Goal: Information Seeking & Learning: Find contact information

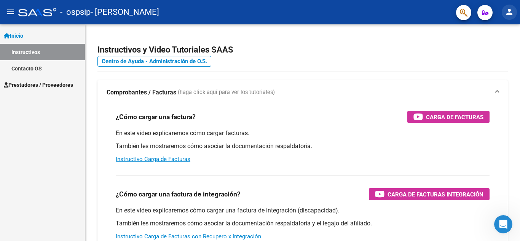
click at [510, 10] on mat-icon "person" at bounding box center [509, 11] width 9 height 9
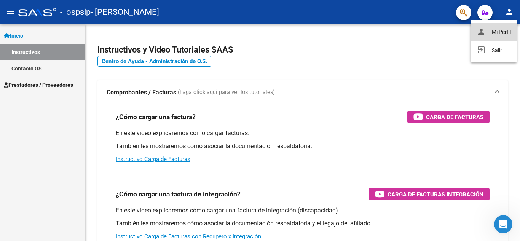
click at [491, 31] on button "person Mi Perfil" at bounding box center [493, 32] width 46 height 18
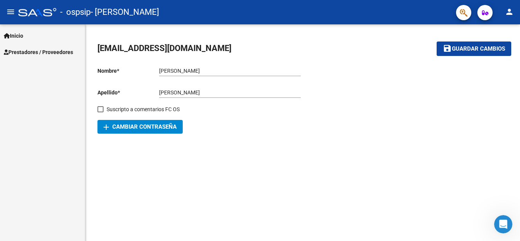
click at [27, 37] on link "Inicio" at bounding box center [42, 35] width 85 height 16
click at [457, 43] on button "save Guardar cambios" at bounding box center [474, 48] width 75 height 14
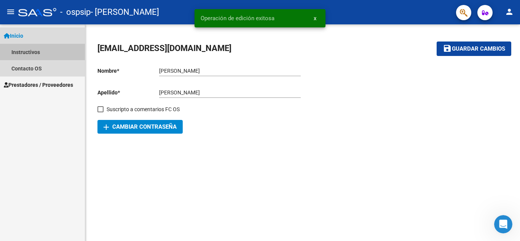
click at [23, 51] on link "Instructivos" at bounding box center [42, 52] width 85 height 16
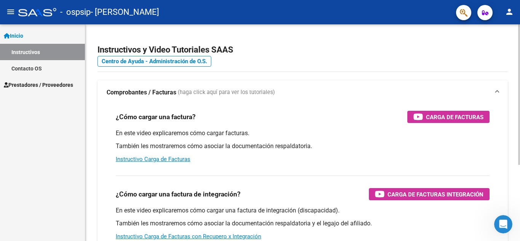
click at [511, 51] on div "Instructivos y Video Tutoriales SAAS Centro de Ayuda - Administración de O.S. C…" at bounding box center [303, 191] width 437 height 334
click at [510, 9] on mat-icon "person" at bounding box center [509, 11] width 9 height 9
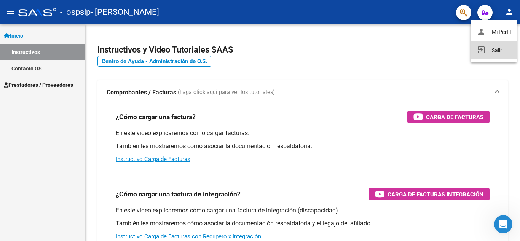
click at [493, 55] on button "exit_to_app Salir" at bounding box center [493, 50] width 46 height 18
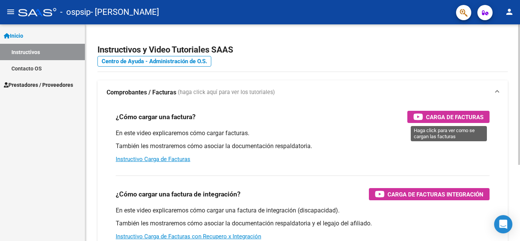
click at [446, 115] on span "Carga de Facturas" at bounding box center [454, 117] width 57 height 10
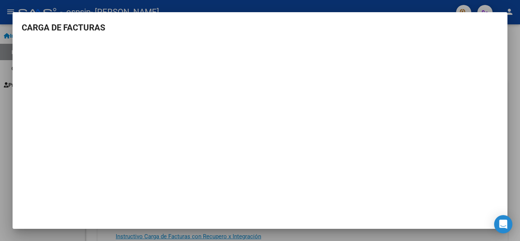
click at [197, 3] on div at bounding box center [260, 120] width 520 height 241
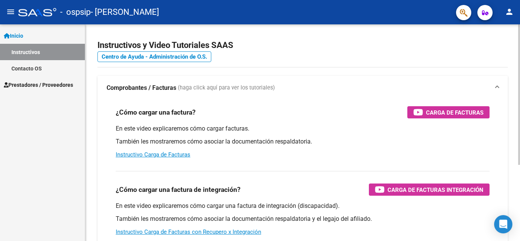
scroll to position [4, 0]
click at [517, 88] on div "Instructivos y Video Tutoriales SAAS Centro de Ayuda - Administración de O.S. C…" at bounding box center [303, 187] width 437 height 334
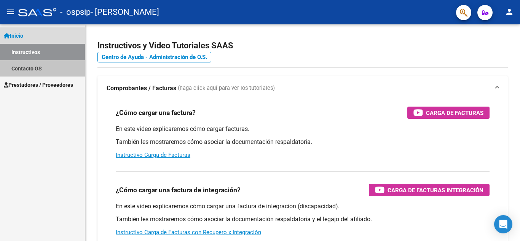
click at [19, 67] on link "Contacto OS" at bounding box center [42, 68] width 85 height 16
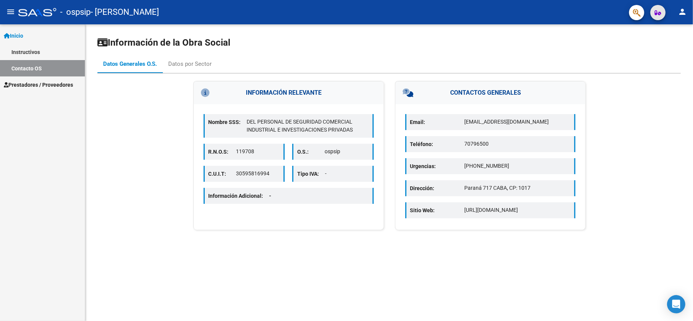
click at [519, 13] on icon "button" at bounding box center [658, 13] width 6 height 6
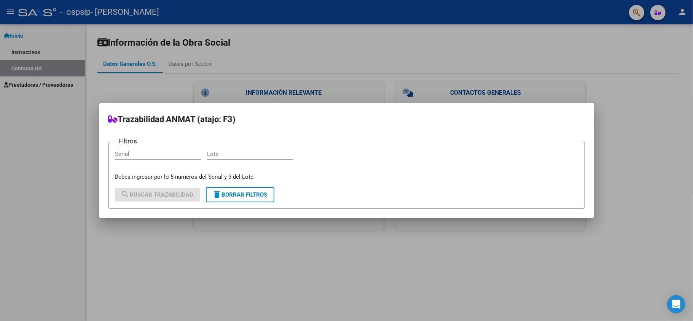
click at [519, 72] on div at bounding box center [346, 160] width 693 height 321
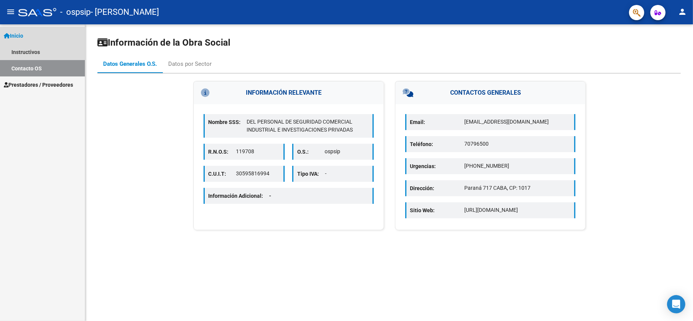
click at [23, 33] on span "Inicio" at bounding box center [13, 36] width 19 height 8
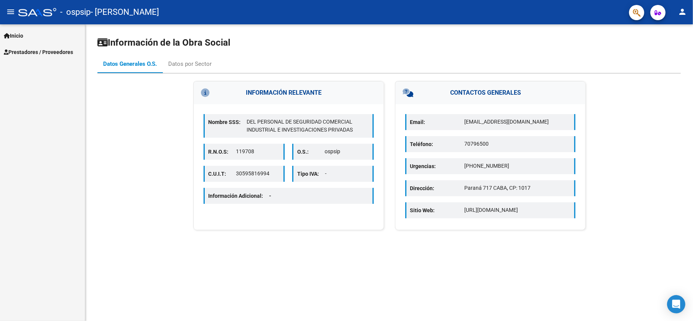
click at [24, 45] on link "Prestadores / Proveedores" at bounding box center [42, 52] width 85 height 16
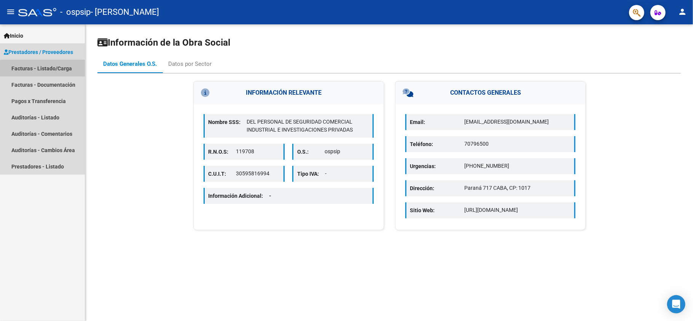
click at [57, 75] on link "Facturas - Listado/Carga" at bounding box center [42, 68] width 85 height 16
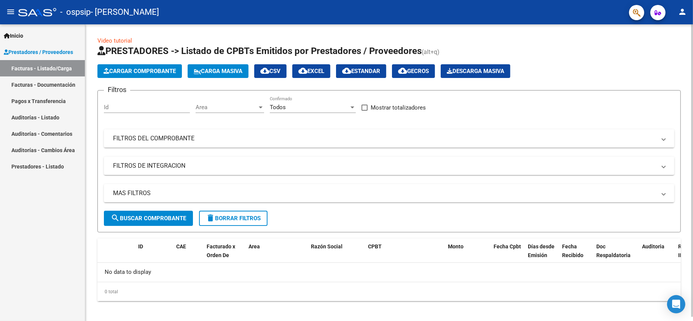
click at [519, 95] on div at bounding box center [692, 170] width 2 height 293
click at [519, 54] on div "Video tutorial PRESTADORES -> Listado de CPBTs Emitidos por Prestadores / Prove…" at bounding box center [390, 174] width 610 height 301
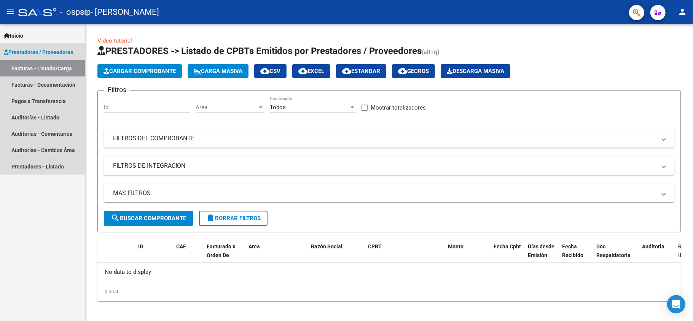
click at [36, 49] on span "Prestadores / Proveedores" at bounding box center [38, 52] width 69 height 8
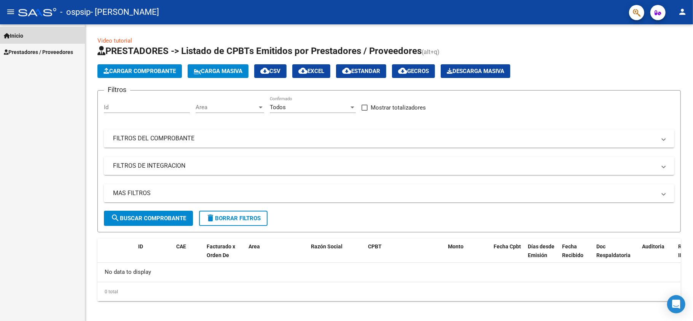
click at [21, 34] on span "Inicio" at bounding box center [13, 36] width 19 height 8
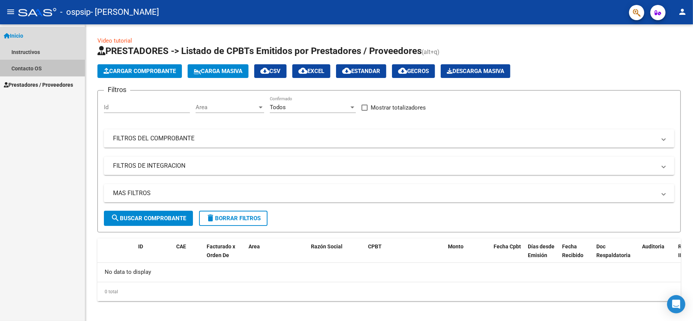
click at [28, 67] on link "Contacto OS" at bounding box center [42, 68] width 85 height 16
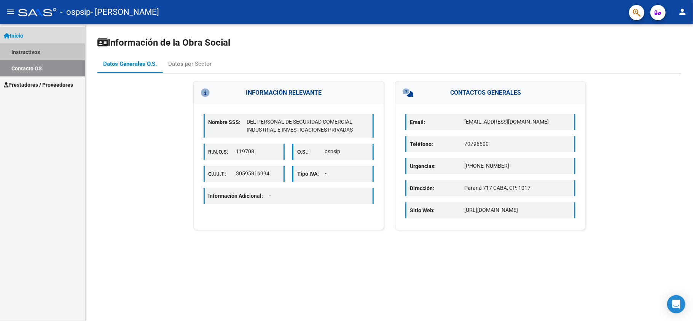
click at [26, 51] on link "Instructivos" at bounding box center [42, 52] width 85 height 16
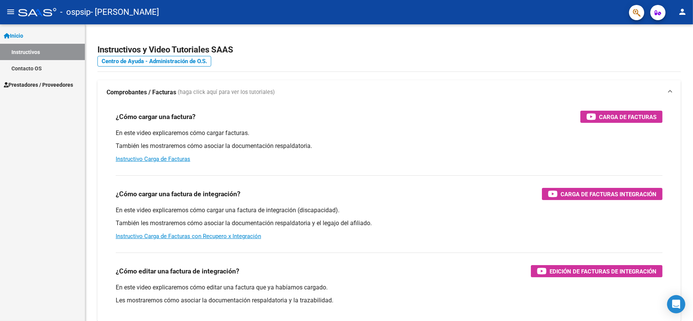
click at [28, 82] on span "Prestadores / Proveedores" at bounding box center [38, 85] width 69 height 8
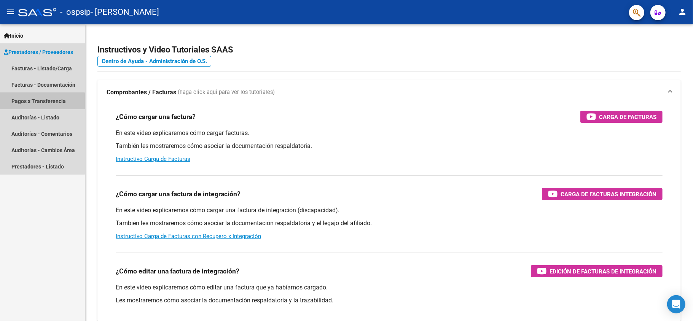
click at [37, 105] on link "Pagos x Transferencia" at bounding box center [42, 101] width 85 height 16
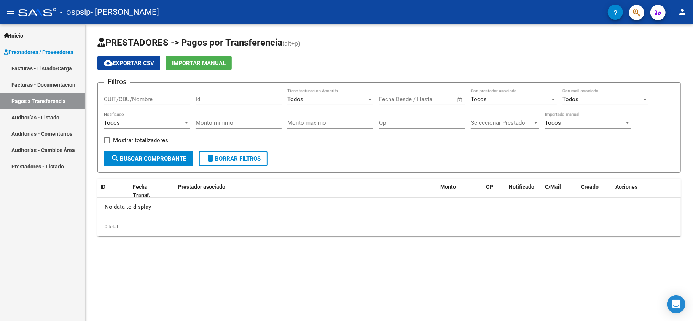
click at [30, 161] on link "Prestadores - Listado" at bounding box center [42, 166] width 85 height 16
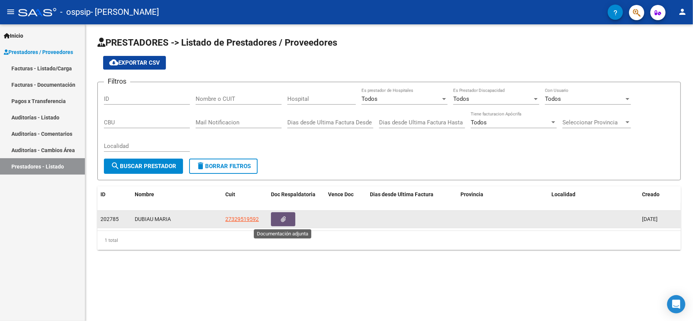
click at [285, 220] on icon "button" at bounding box center [283, 220] width 5 height 6
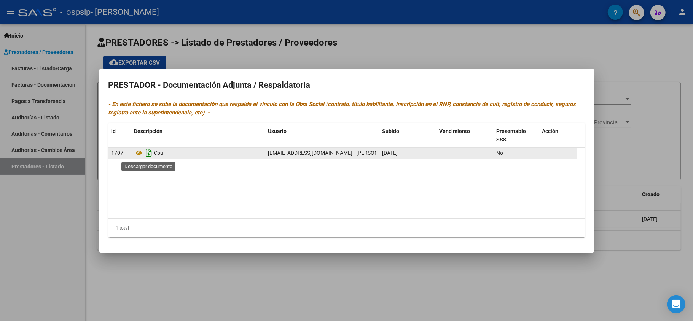
click at [148, 150] on icon "Descargar documento" at bounding box center [149, 153] width 10 height 12
click at [421, 44] on div at bounding box center [346, 160] width 693 height 321
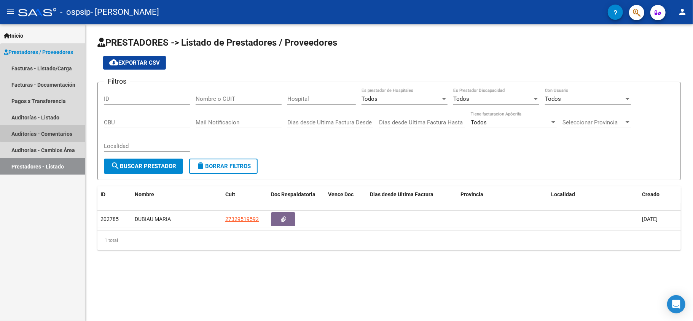
click at [49, 132] on link "Auditorías - Comentarios" at bounding box center [42, 134] width 85 height 16
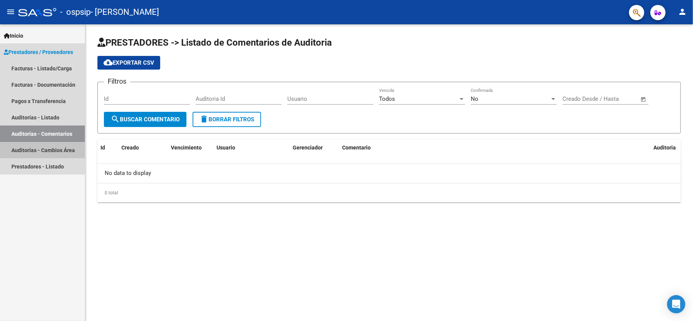
click at [49, 149] on link "Auditorías - Cambios Área" at bounding box center [42, 150] width 85 height 16
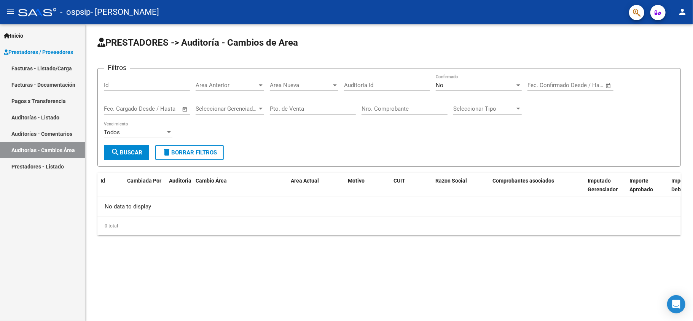
click at [35, 114] on link "Auditorías - Listado" at bounding box center [42, 117] width 85 height 16
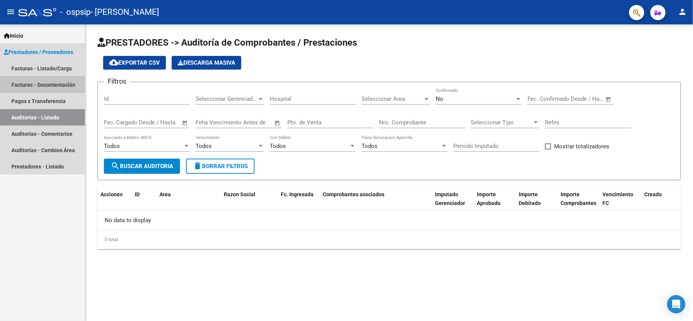
click at [33, 82] on link "Facturas - Documentación" at bounding box center [42, 84] width 85 height 16
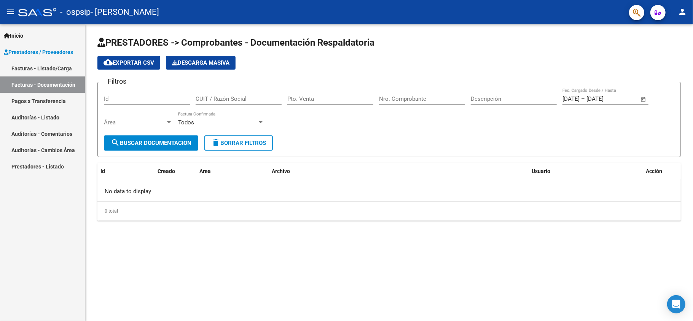
click at [21, 166] on link "Prestadores - Listado" at bounding box center [42, 166] width 85 height 16
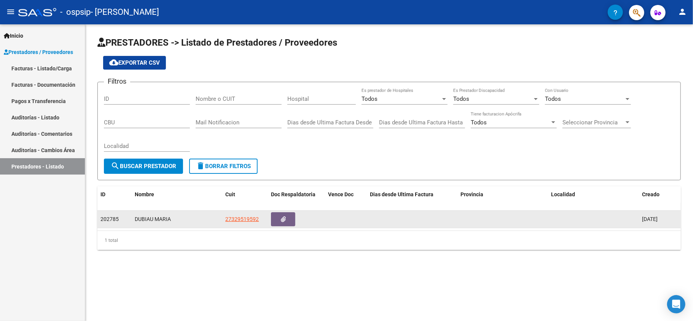
click at [150, 217] on div "DUBIAU MARIA" at bounding box center [177, 219] width 84 height 9
click at [245, 217] on span "27329519592" at bounding box center [241, 219] width 33 height 6
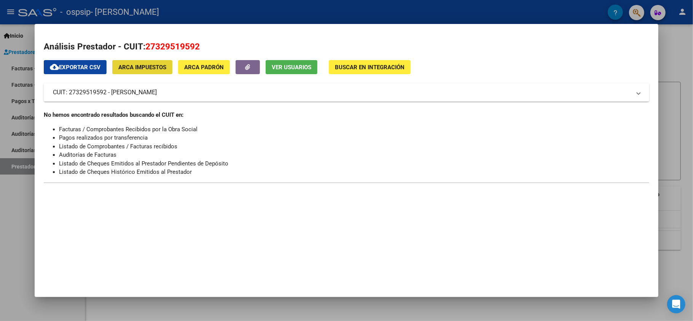
click at [148, 69] on span "ARCA Impuestos" at bounding box center [142, 67] width 48 height 7
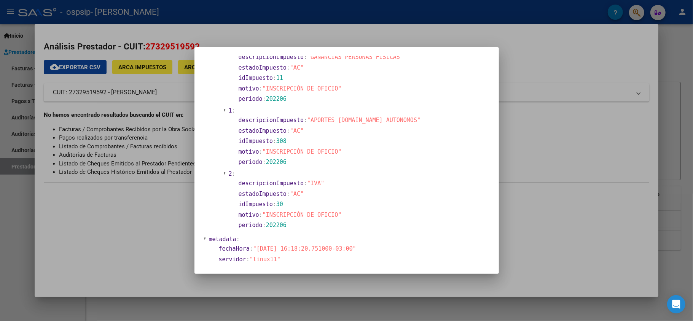
scroll to position [346, 0]
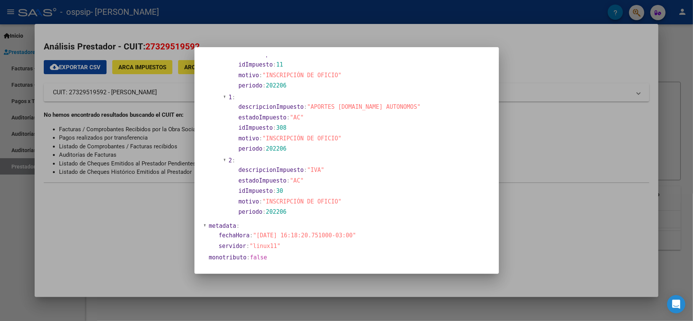
click at [519, 164] on div at bounding box center [346, 160] width 693 height 321
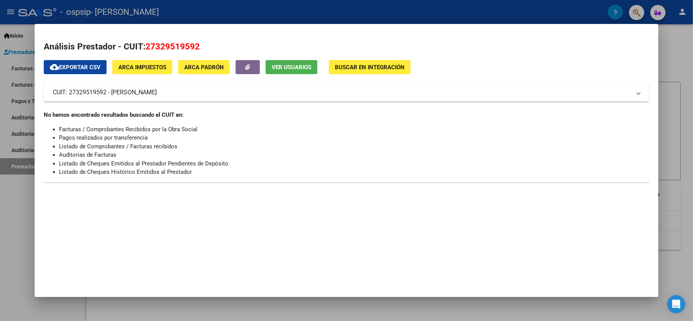
click at [221, 64] on span "ARCA Padrón" at bounding box center [204, 67] width 40 height 7
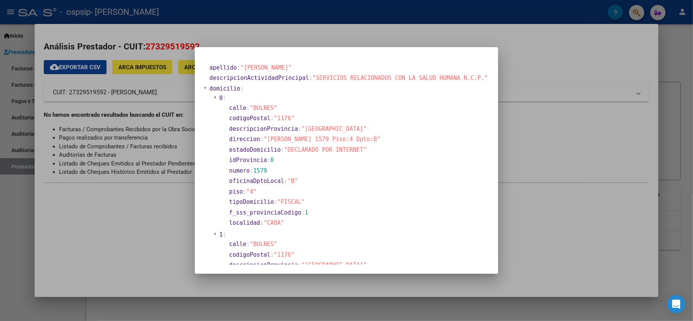
click at [519, 177] on div at bounding box center [346, 160] width 693 height 321
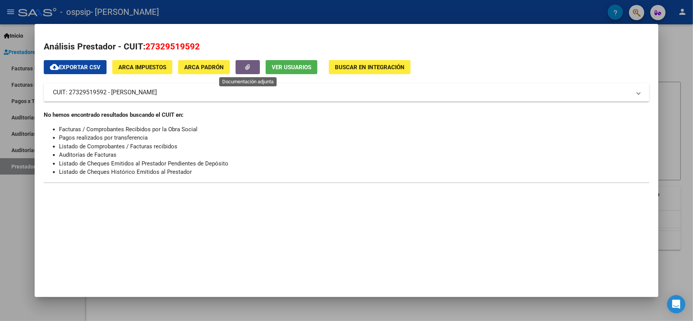
click at [249, 67] on icon "button" at bounding box center [247, 67] width 5 height 6
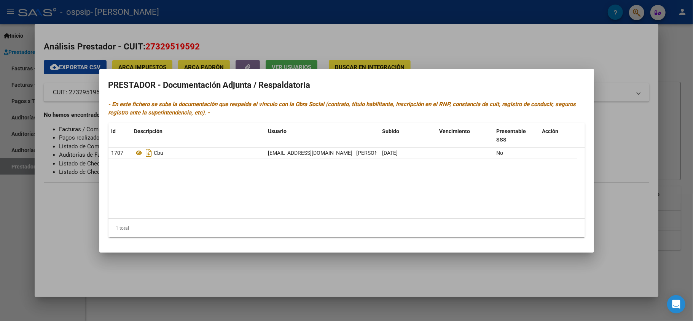
click at [519, 150] on div at bounding box center [346, 160] width 693 height 321
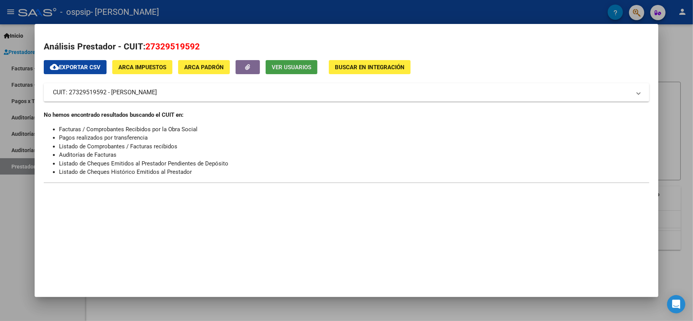
click at [300, 72] on button "Ver Usuarios" at bounding box center [292, 67] width 52 height 14
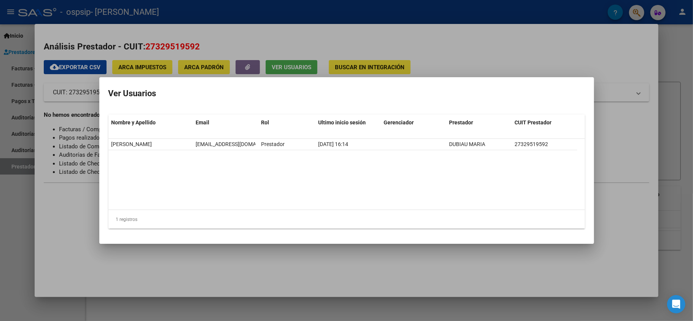
click at [494, 241] on div at bounding box center [346, 160] width 693 height 321
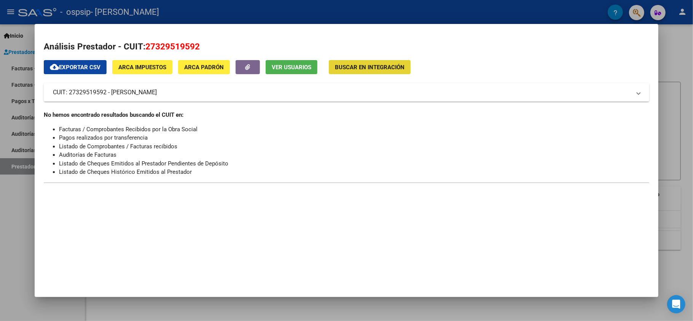
click at [362, 70] on span "Buscar en Integración" at bounding box center [370, 67] width 70 height 7
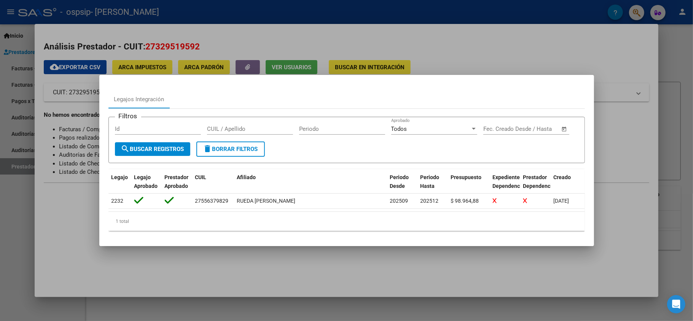
click at [519, 123] on div at bounding box center [346, 160] width 693 height 321
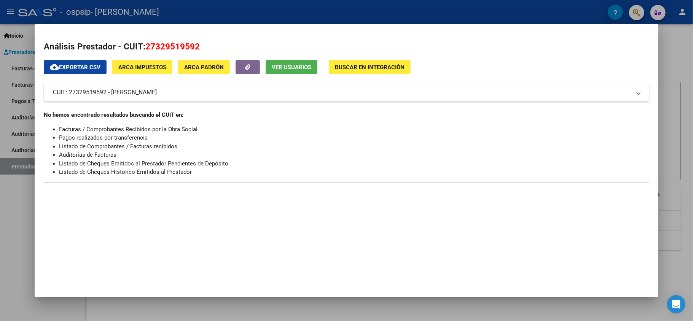
click at [519, 89] on span "CUIT: 27329519592 - [PERSON_NAME]" at bounding box center [345, 92] width 584 height 9
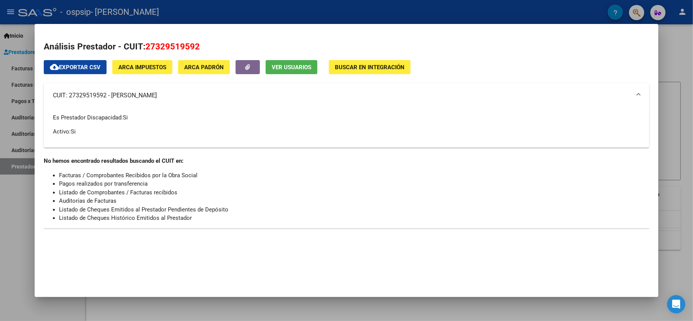
click at [519, 89] on mat-expansion-panel-header "CUIT: 27329519592 - [PERSON_NAME]" at bounding box center [346, 95] width 605 height 24
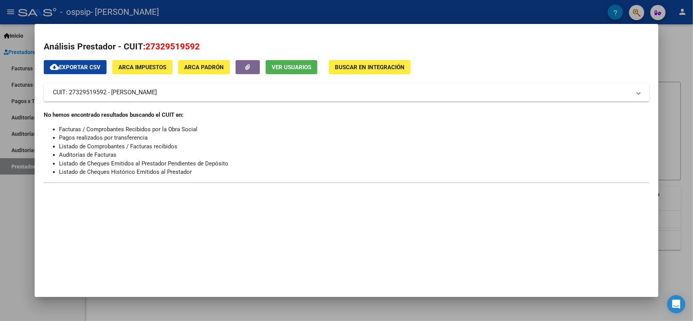
click at [519, 241] on div at bounding box center [346, 160] width 693 height 321
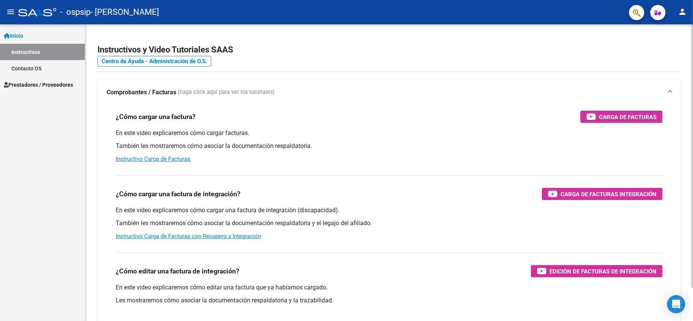
click at [310, 97] on mat-expansion-panel-header "Comprobantes / Facturas (haga click aquí para ver los tutoriales)" at bounding box center [388, 92] width 583 height 24
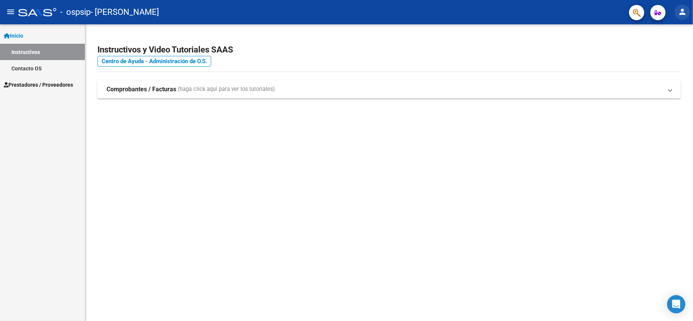
click at [682, 14] on mat-icon "person" at bounding box center [682, 11] width 9 height 9
click at [661, 56] on button "exit_to_app Salir" at bounding box center [667, 50] width 46 height 18
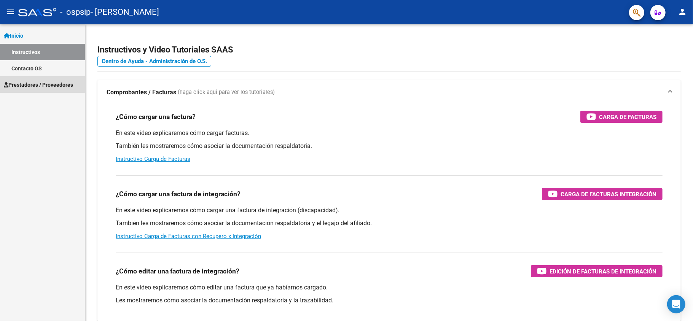
click at [31, 84] on span "Prestadores / Proveedores" at bounding box center [38, 85] width 69 height 8
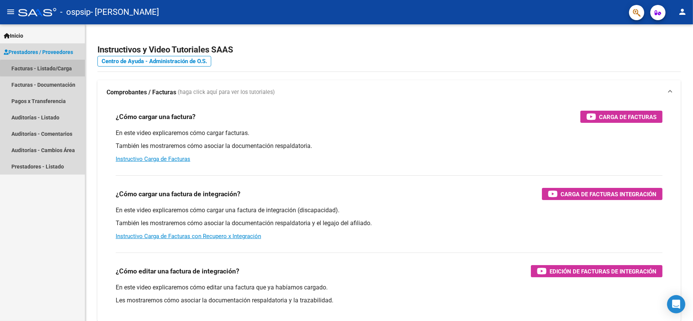
click at [68, 69] on link "Facturas - Listado/Carga" at bounding box center [42, 68] width 85 height 16
